Goal: Information Seeking & Learning: Learn about a topic

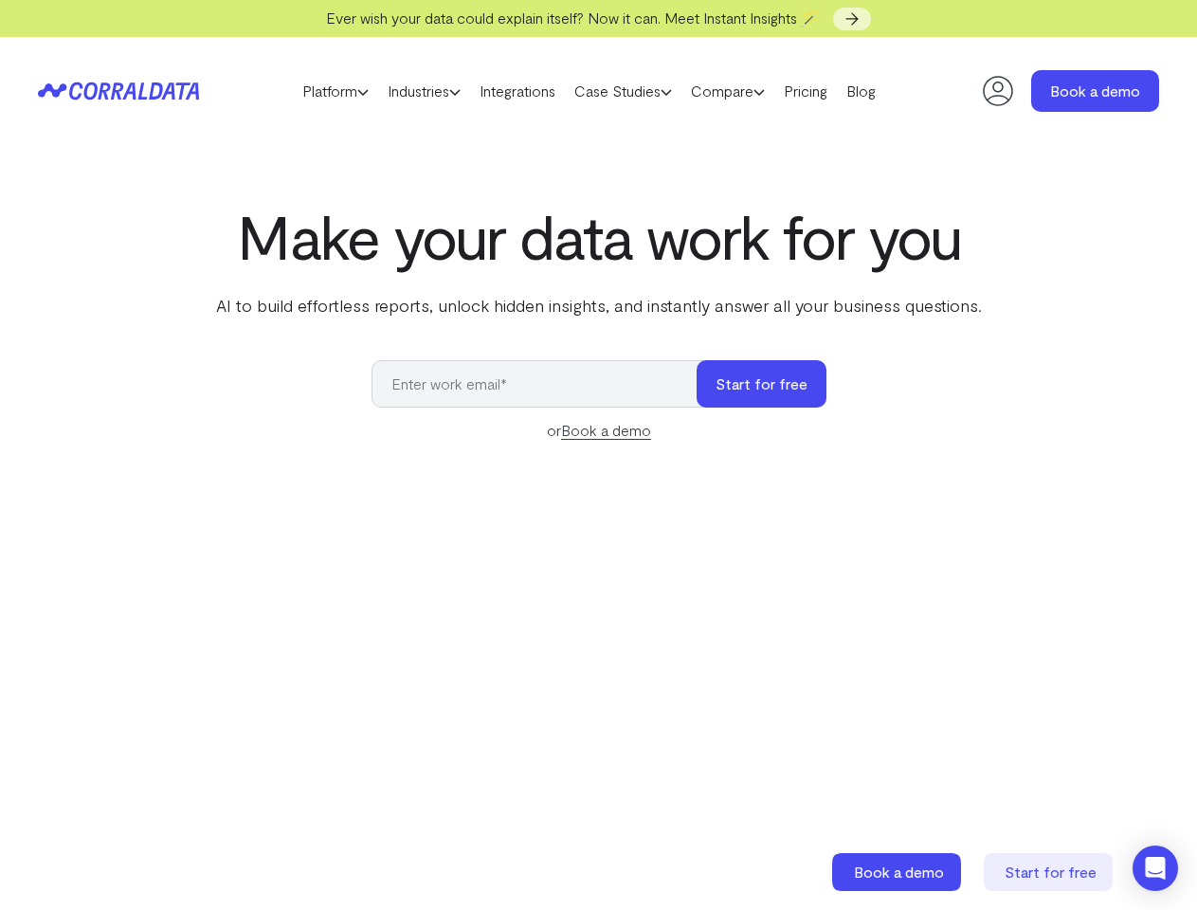
click at [598, 455] on div "Make your data work for you AI to build effortless reports, unlock hidden insig…" at bounding box center [598, 625] width 1197 height 847
click at [316, 91] on link "Platform" at bounding box center [335, 91] width 85 height 28
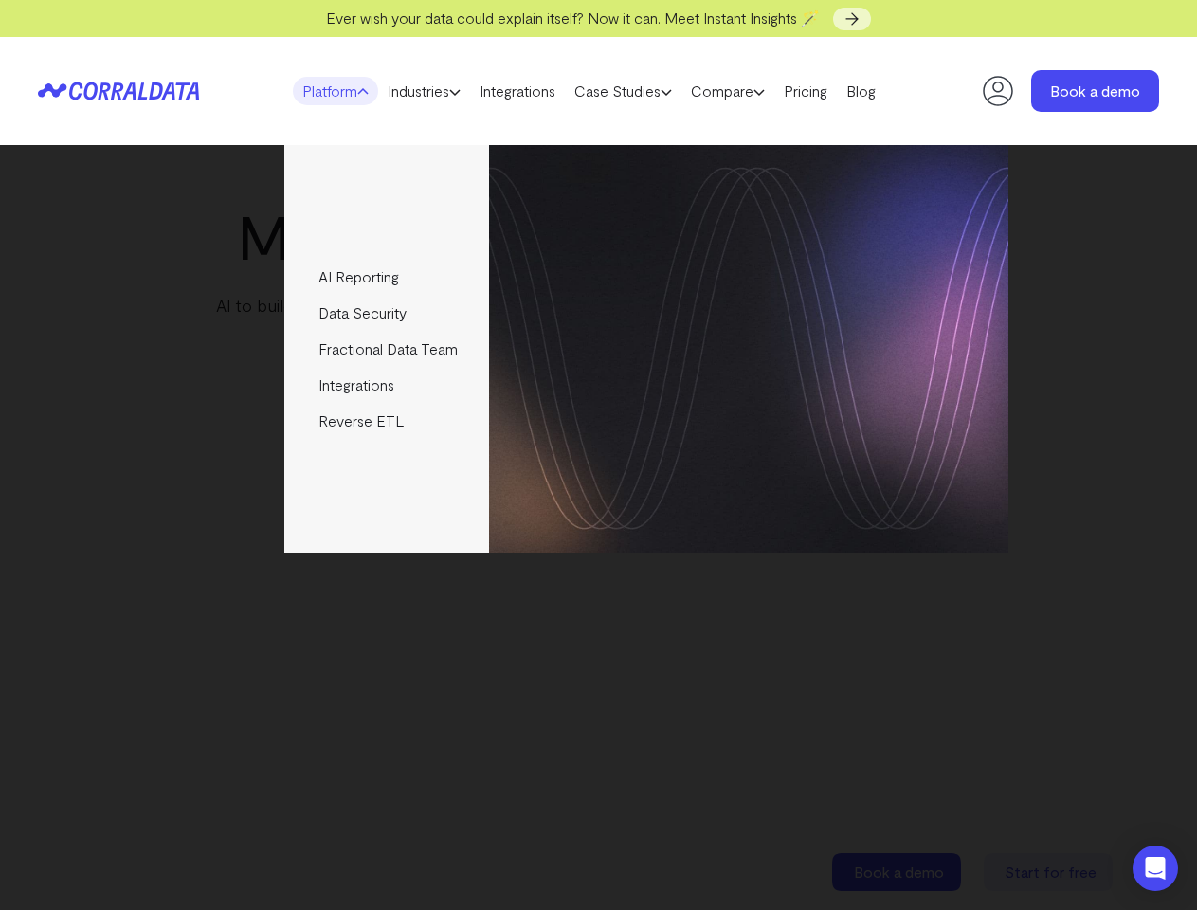
click at [419, 91] on link "Industries" at bounding box center [424, 91] width 92 height 28
click at [642, 91] on link "Case Studies" at bounding box center [623, 91] width 117 height 28
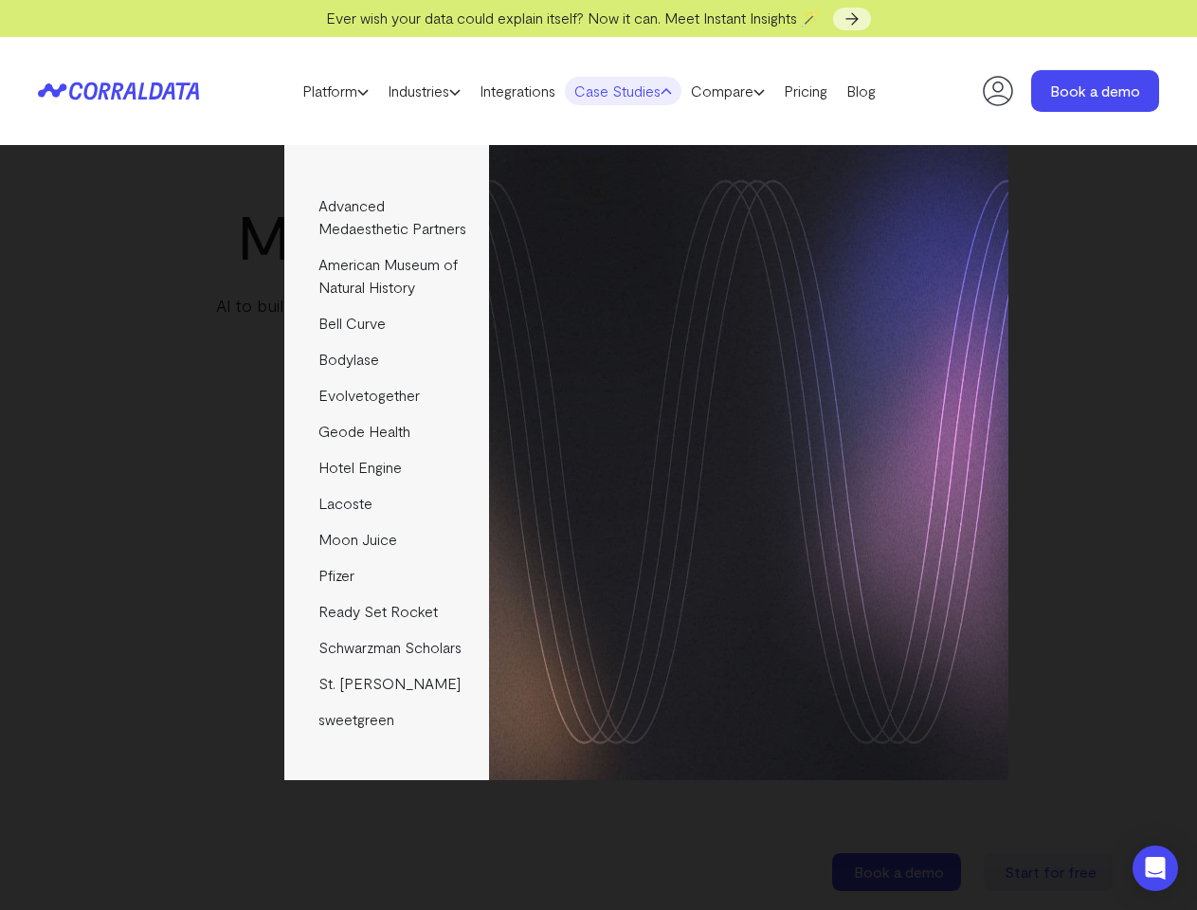
click at [759, 91] on link "Compare" at bounding box center [727, 91] width 93 height 28
click at [762, 384] on img at bounding box center [748, 348] width 519 height 407
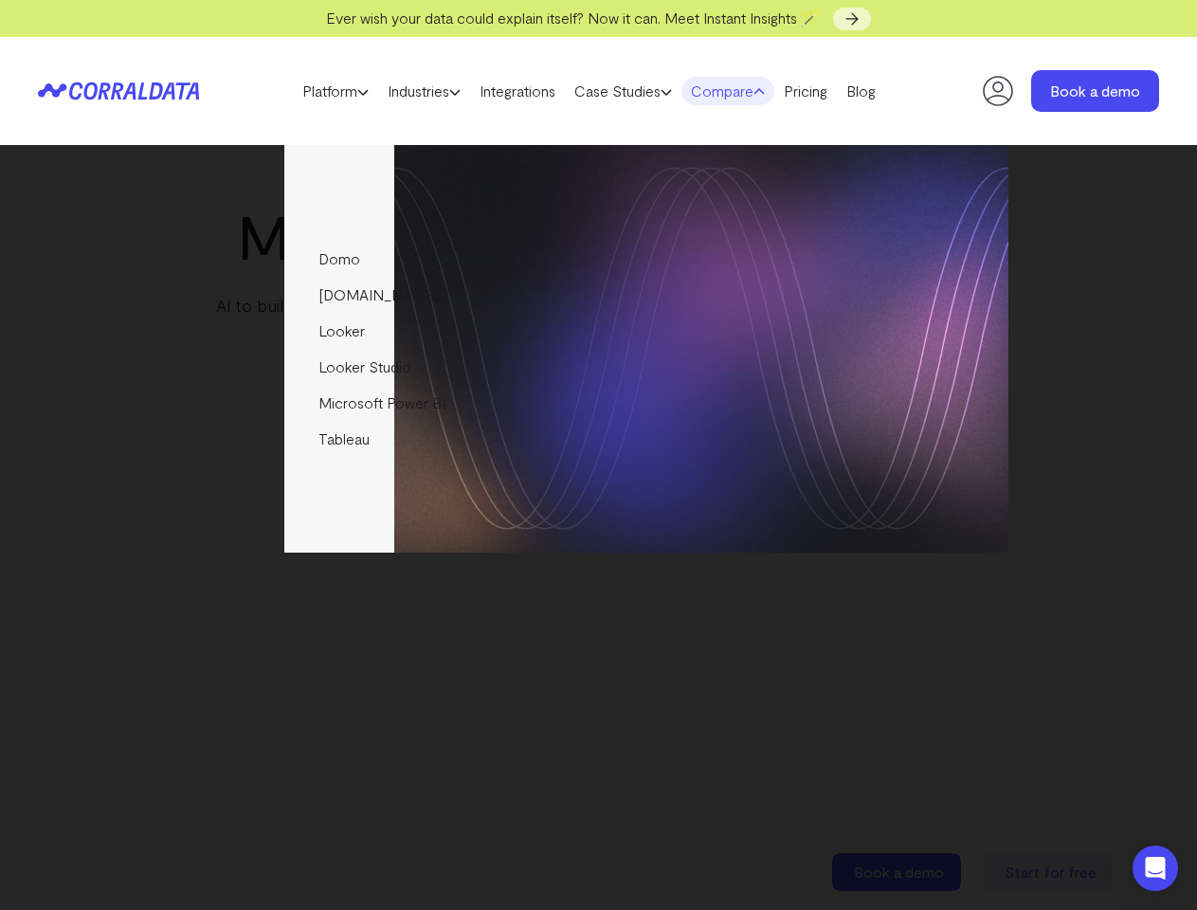
click at [1155, 868] on icon "Open Intercom Messenger" at bounding box center [1156, 868] width 20 height 23
